Goal: Transaction & Acquisition: Purchase product/service

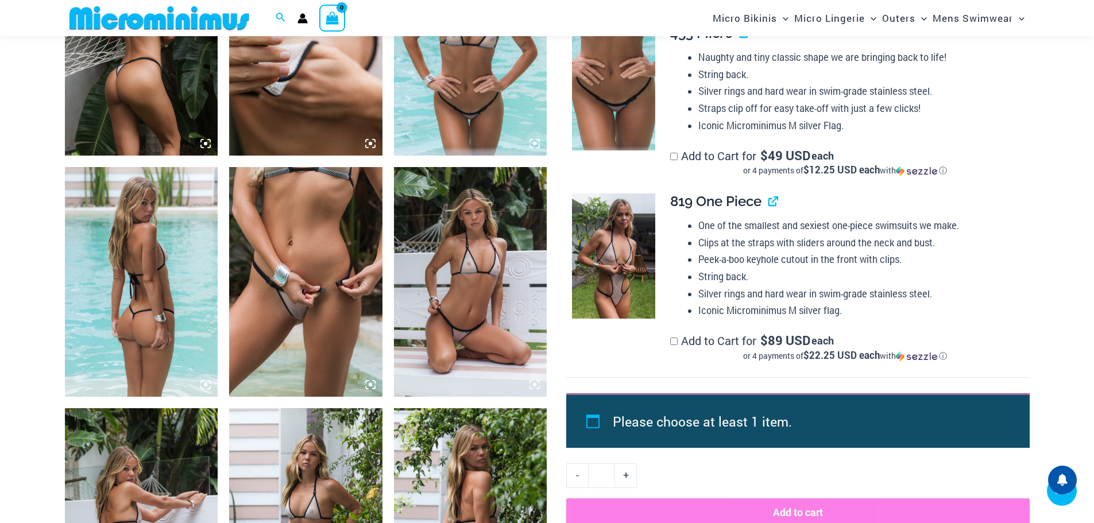
scroll to position [915, 0]
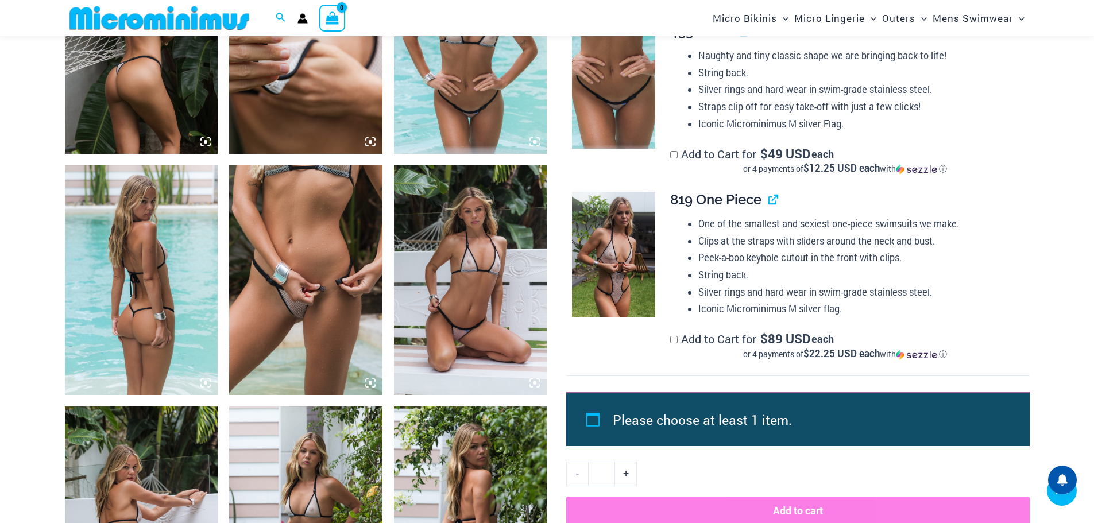
click at [337, 316] on img at bounding box center [305, 280] width 153 height 230
click at [370, 380] on icon at bounding box center [370, 383] width 10 height 10
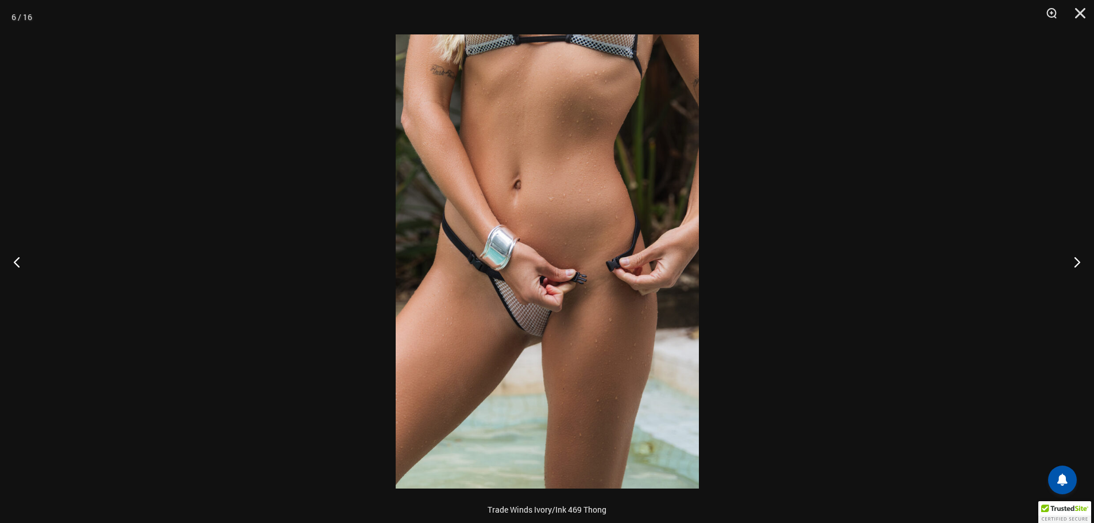
click at [529, 311] on img at bounding box center [547, 261] width 303 height 454
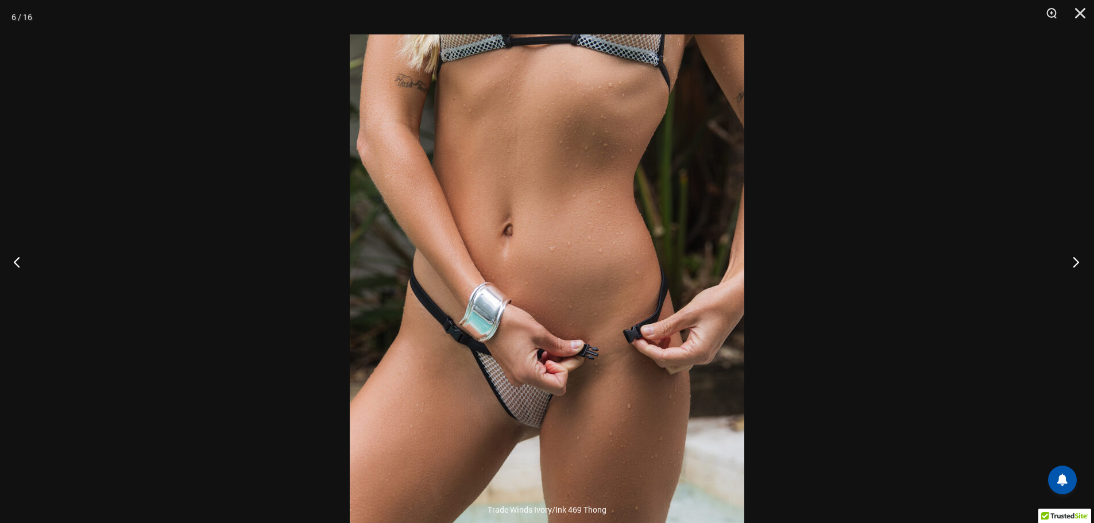
click at [1071, 260] on button "Next" at bounding box center [1072, 261] width 43 height 57
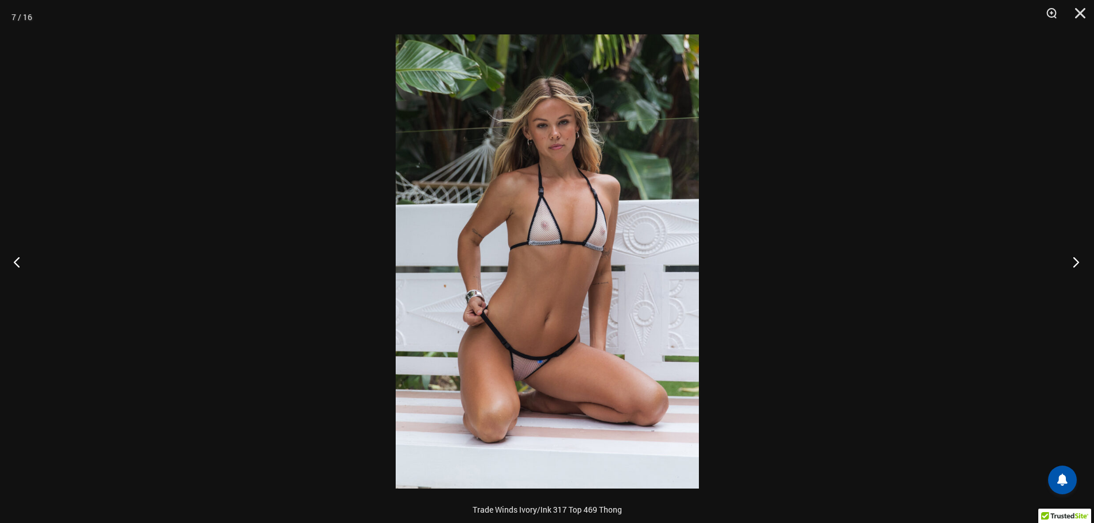
click at [1071, 260] on button "Next" at bounding box center [1072, 261] width 43 height 57
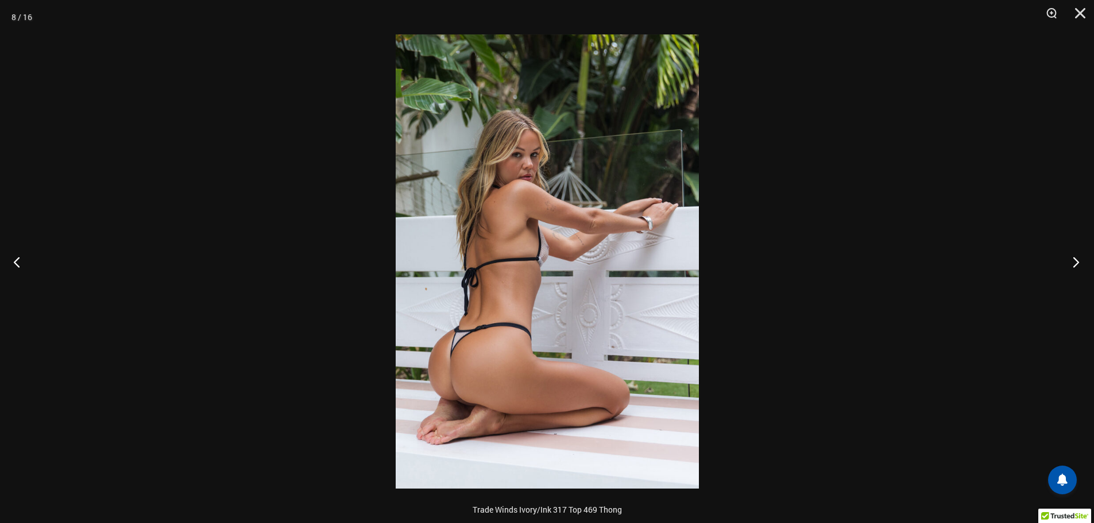
click at [1071, 260] on button "Next" at bounding box center [1072, 261] width 43 height 57
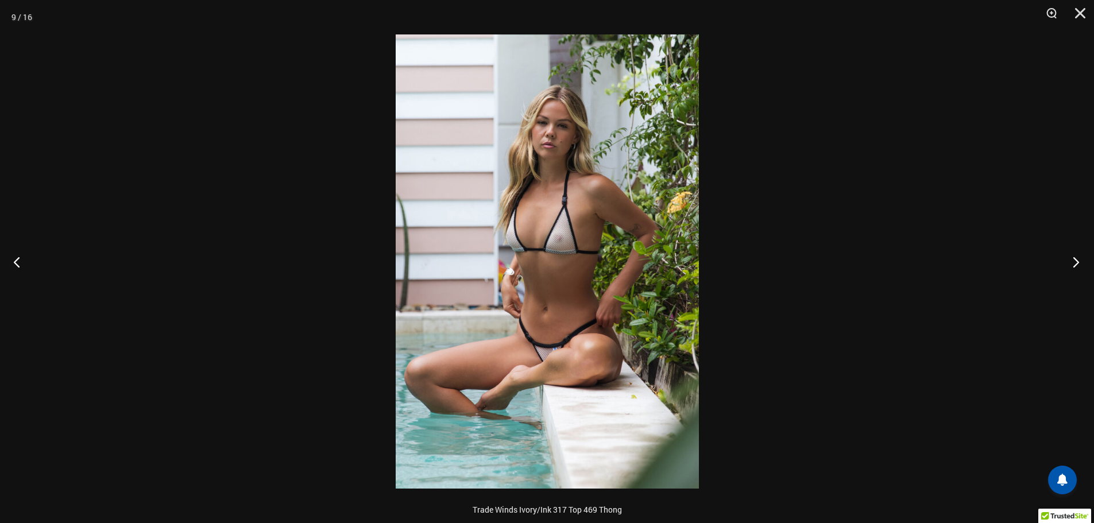
click at [1071, 260] on button "Next" at bounding box center [1072, 261] width 43 height 57
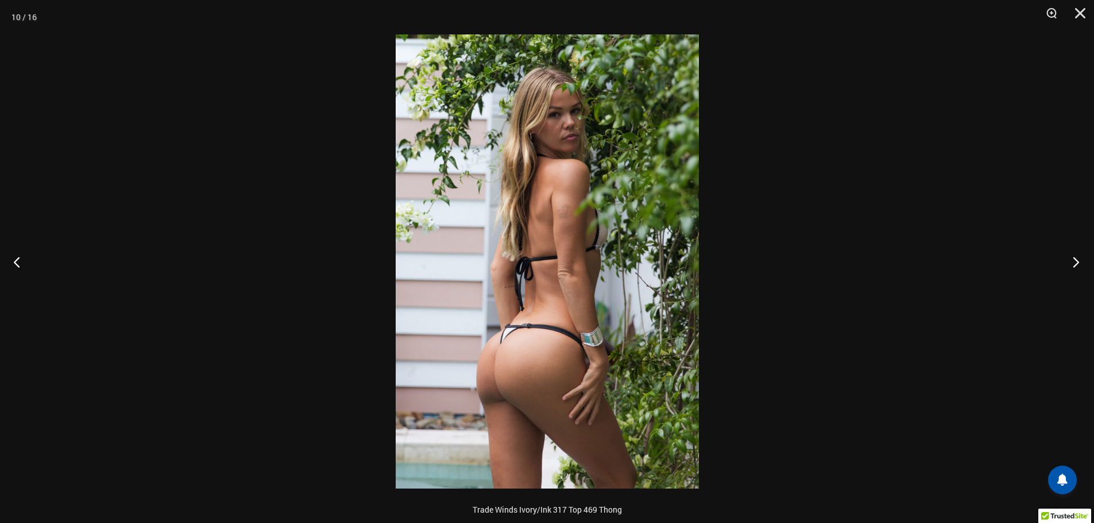
click at [1071, 260] on button "Next" at bounding box center [1072, 261] width 43 height 57
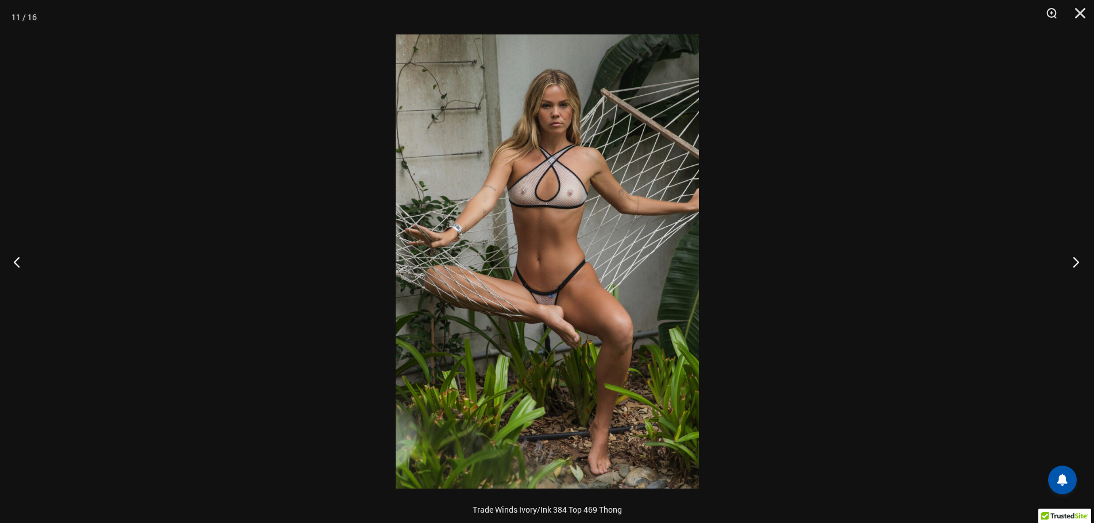
click at [1071, 260] on button "Next" at bounding box center [1072, 261] width 43 height 57
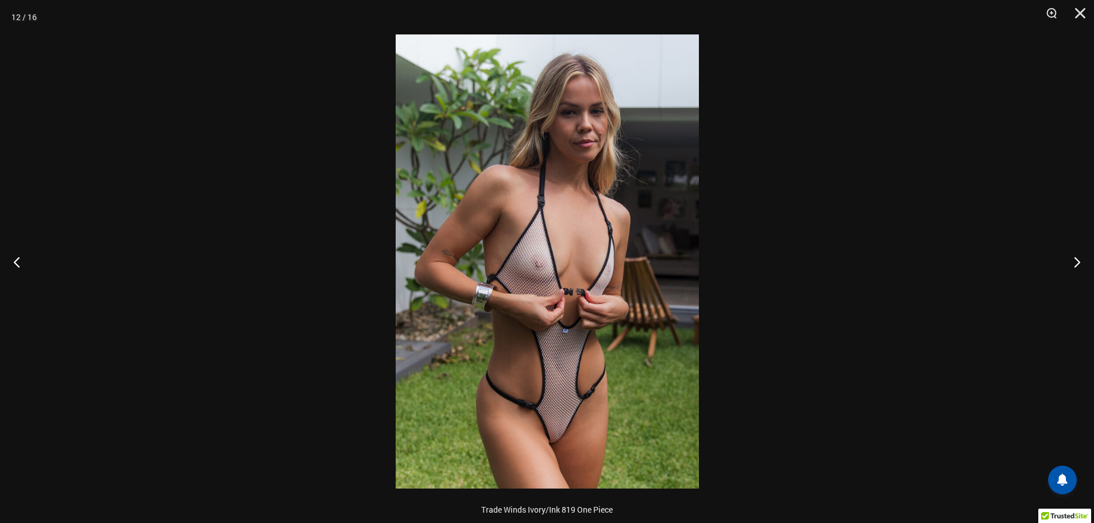
click at [595, 351] on img at bounding box center [547, 261] width 303 height 454
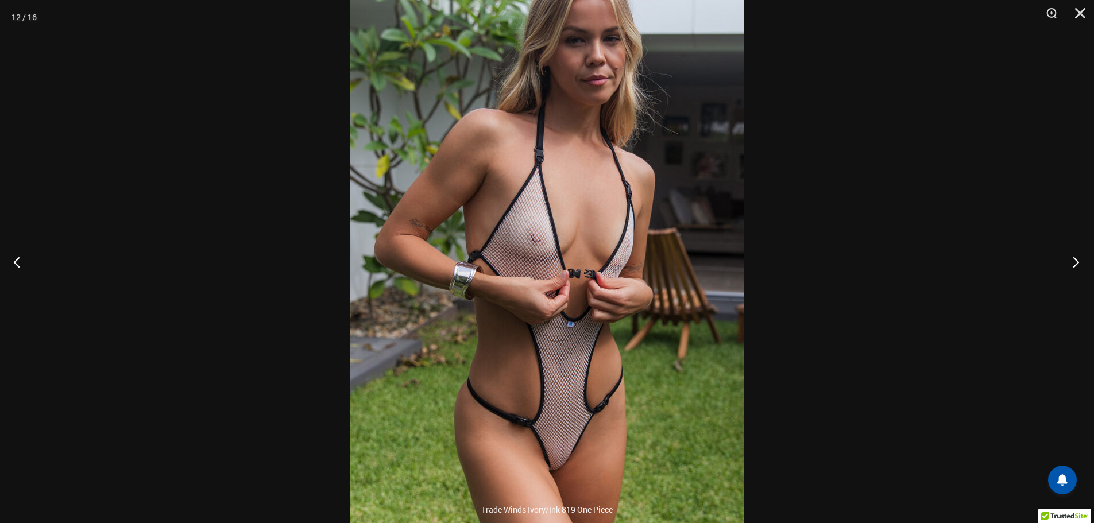
click at [1077, 264] on button "Next" at bounding box center [1072, 261] width 43 height 57
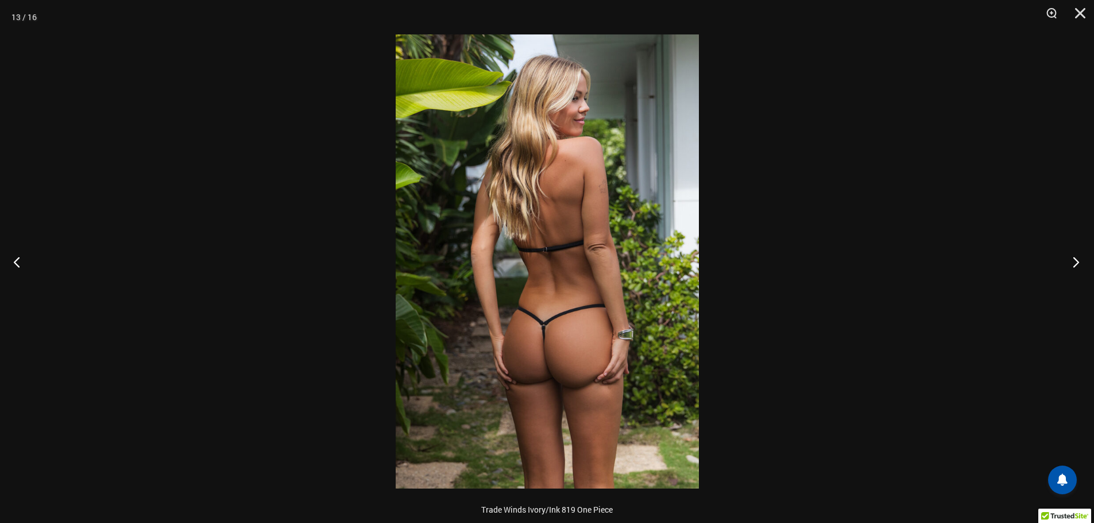
click at [1077, 264] on button "Next" at bounding box center [1072, 261] width 43 height 57
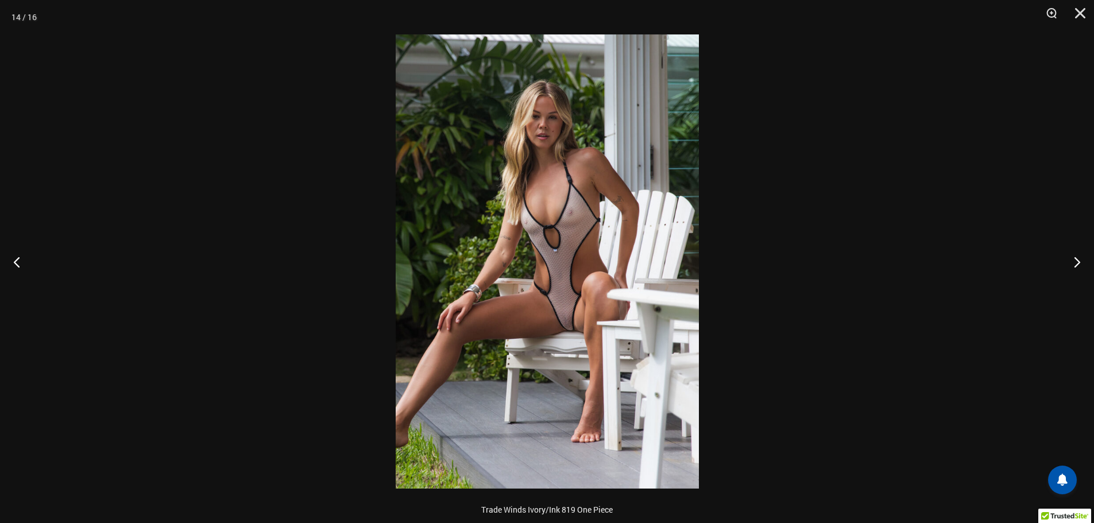
click at [494, 325] on img at bounding box center [547, 261] width 303 height 454
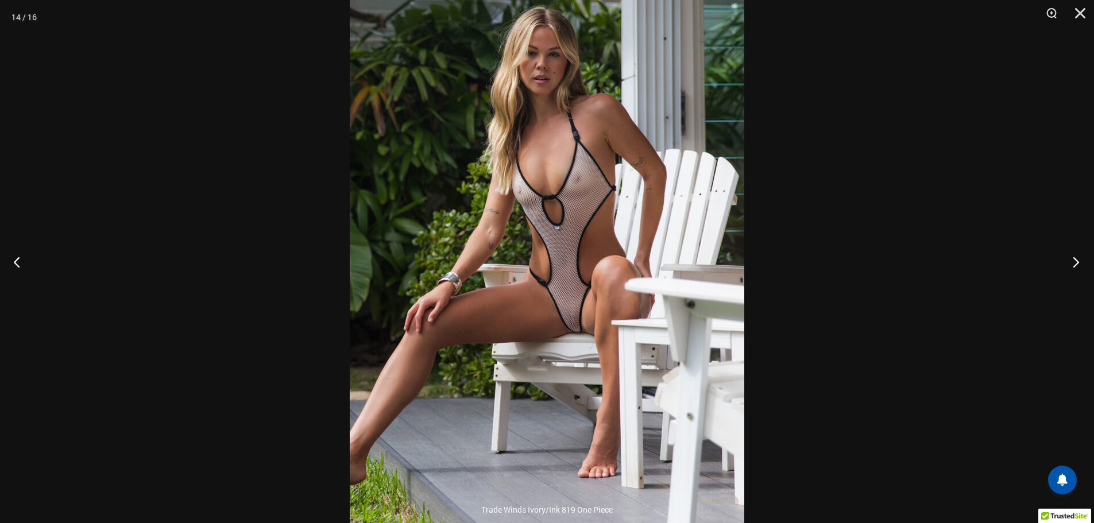
click at [1075, 261] on button "Next" at bounding box center [1072, 261] width 43 height 57
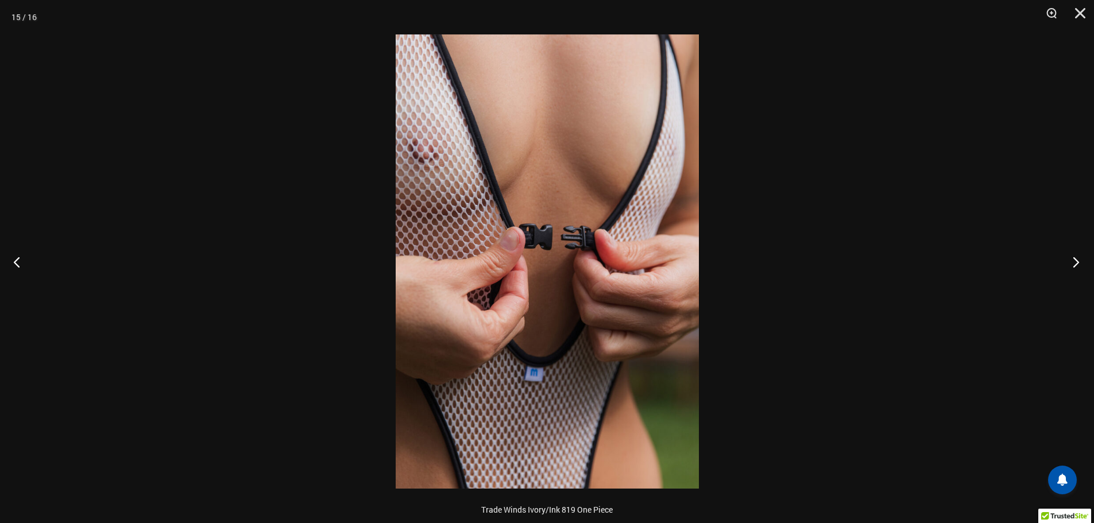
click at [1075, 261] on button "Next" at bounding box center [1072, 261] width 43 height 57
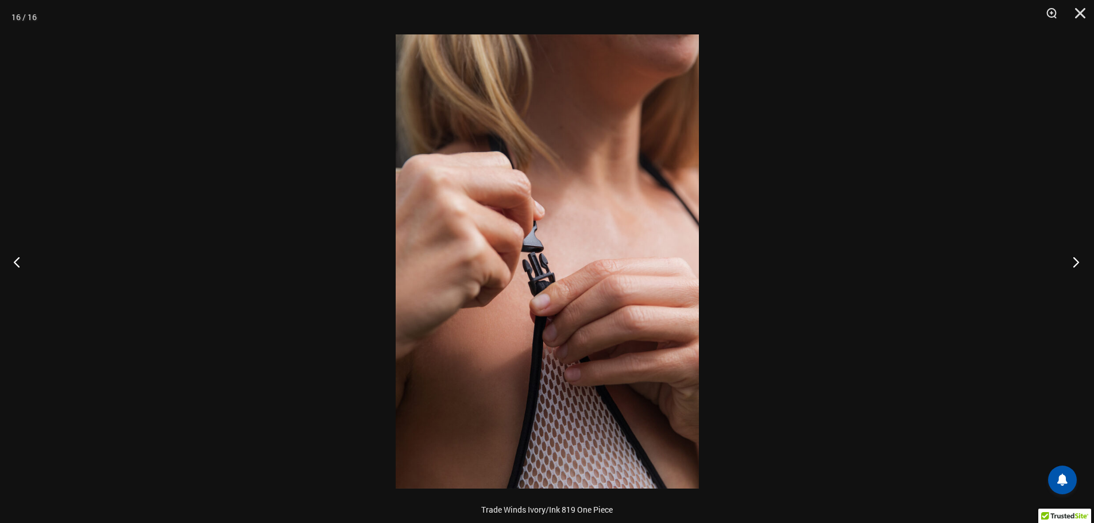
click at [1075, 261] on button "Next" at bounding box center [1072, 261] width 43 height 57
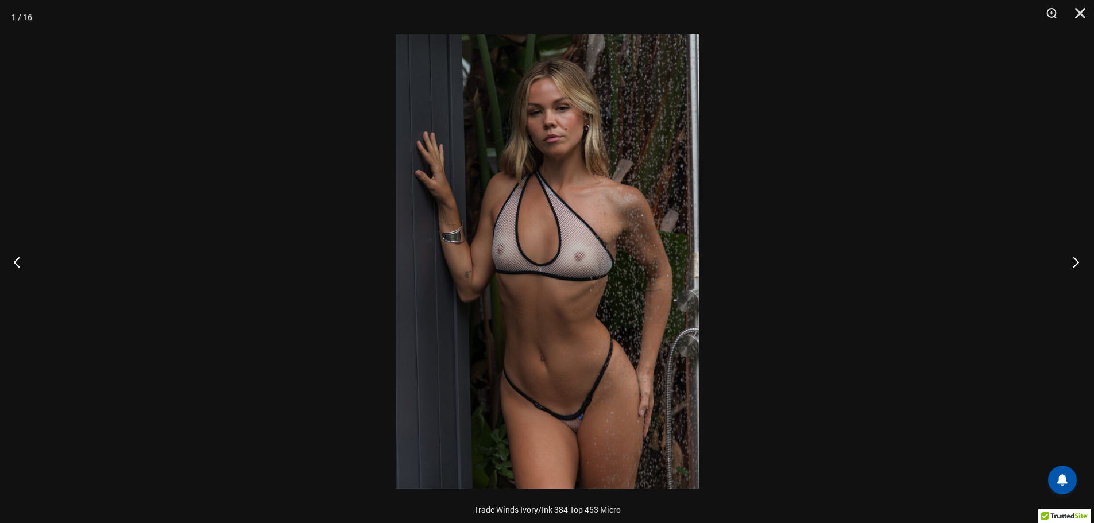
click at [1075, 261] on button "Next" at bounding box center [1072, 261] width 43 height 57
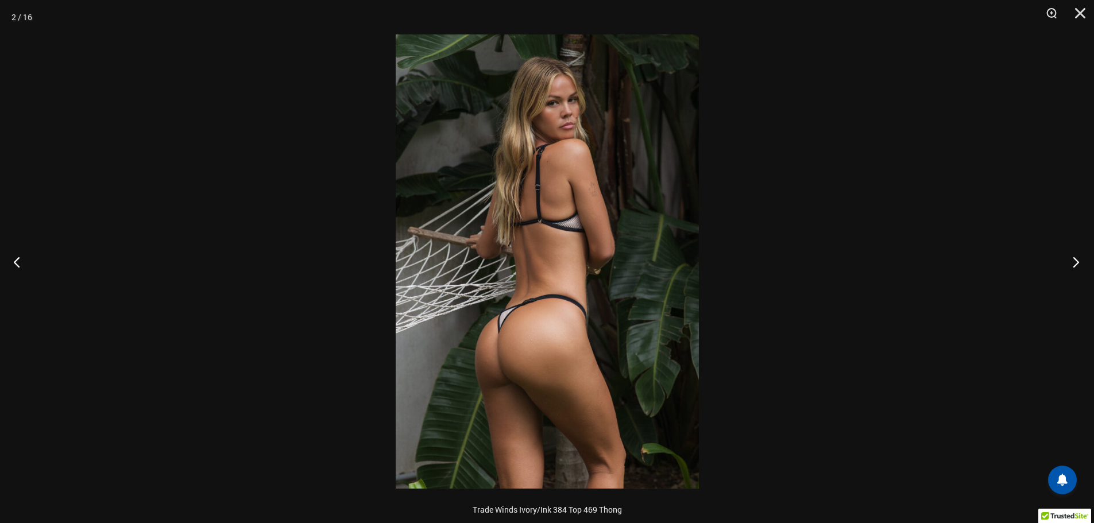
click at [1075, 261] on button "Next" at bounding box center [1072, 261] width 43 height 57
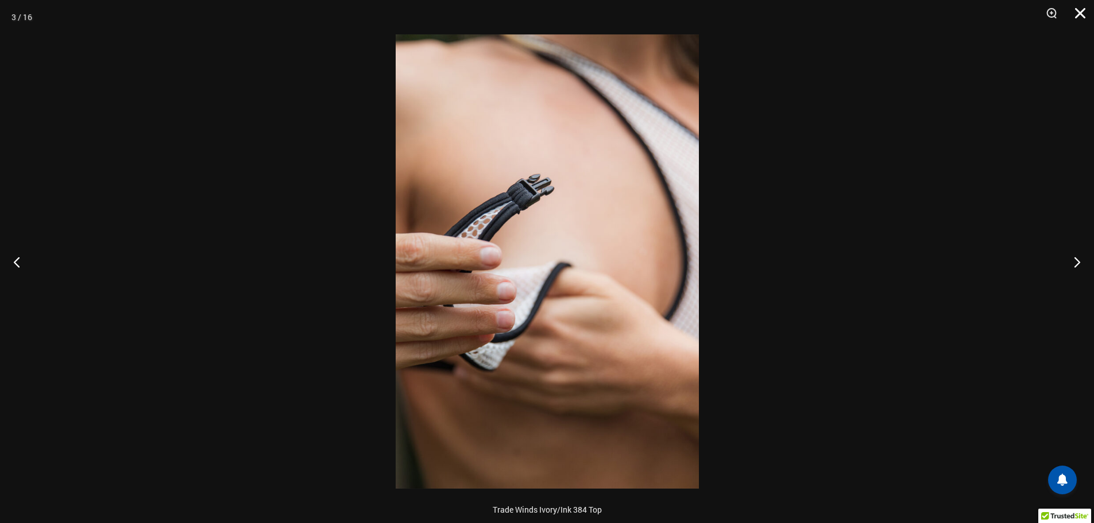
click at [1081, 9] on button "Close" at bounding box center [1076, 17] width 29 height 34
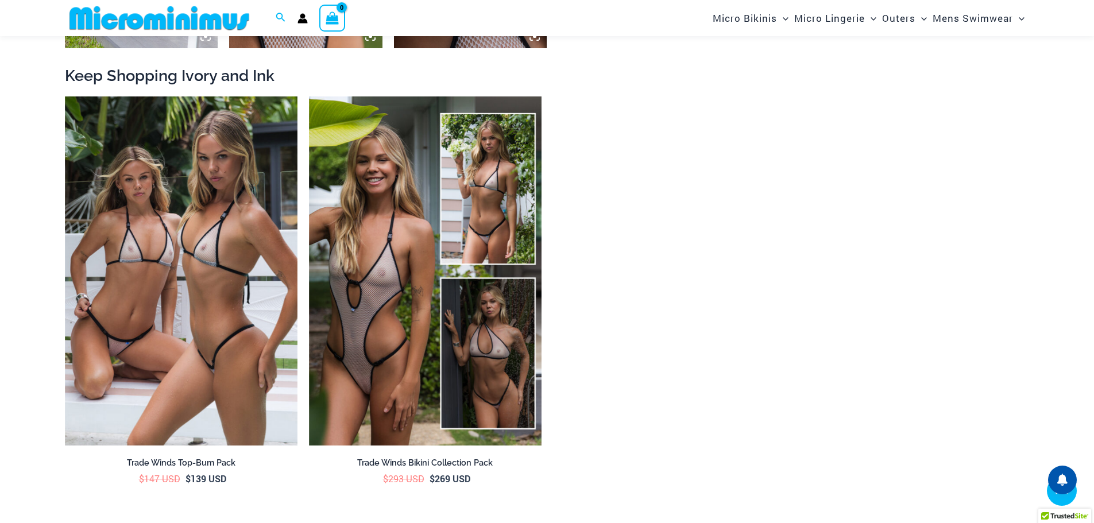
scroll to position [1949, 0]
